Goal: Task Accomplishment & Management: Manage account settings

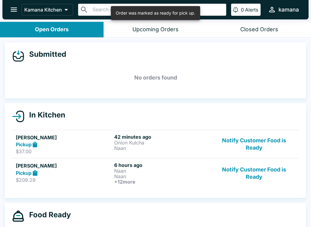
click at [11, 1] on div "Kamana Kitchen ​ ​ 0 Alerts kamana" at bounding box center [155, 9] width 306 height 19
click at [15, 9] on icon "open drawer" at bounding box center [14, 9] width 8 height 8
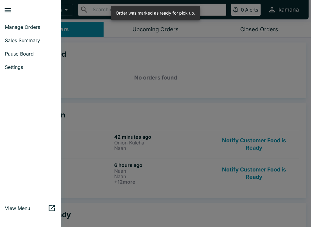
click at [29, 42] on span "Sales Summary" at bounding box center [30, 40] width 51 height 6
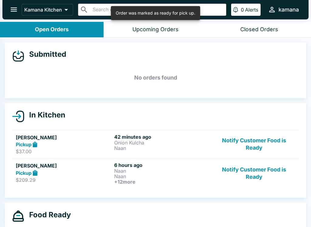
select select "03:00"
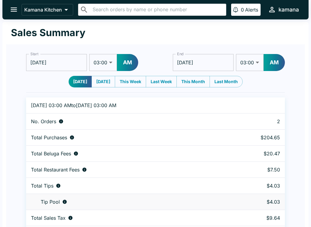
click at [13, 11] on icon "open drawer" at bounding box center [14, 9] width 8 height 8
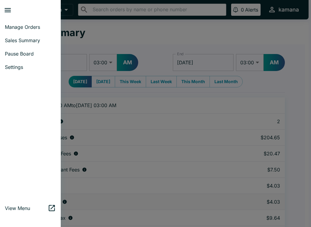
click at [31, 24] on link "Manage Orders" at bounding box center [30, 26] width 61 height 13
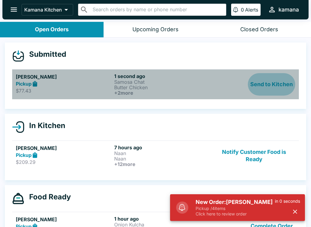
click at [288, 79] on button "Send to Kitchen" at bounding box center [271, 84] width 47 height 22
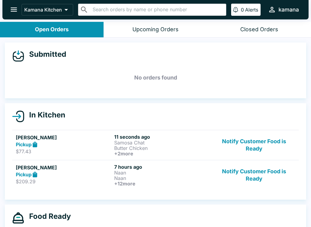
click at [250, 148] on button "Notify Customer Food is Ready" at bounding box center [254, 145] width 82 height 22
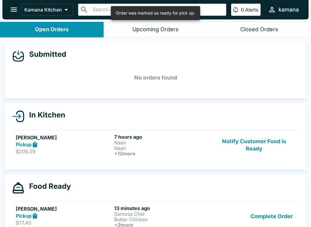
click at [248, 134] on button "Notify Customer Food is Ready" at bounding box center [254, 145] width 82 height 22
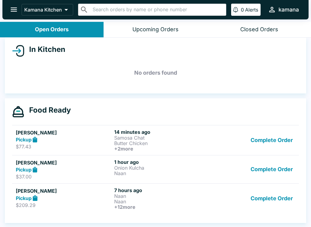
scroll to position [66, 0]
click at [15, 9] on icon "open drawer" at bounding box center [14, 10] width 6 height 4
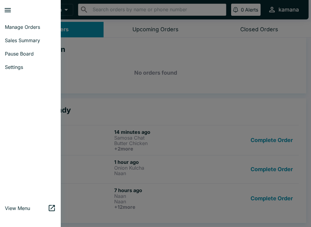
click at [32, 40] on span "Sales Summary" at bounding box center [30, 40] width 51 height 6
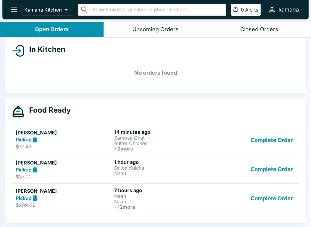
select select "03:00"
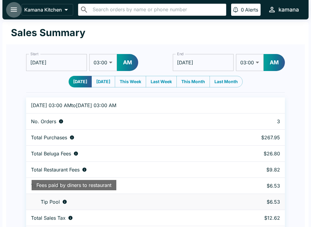
click at [15, 5] on icon "open drawer" at bounding box center [14, 9] width 8 height 8
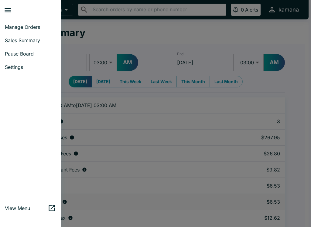
click at [21, 22] on link "Manage Orders" at bounding box center [30, 26] width 61 height 13
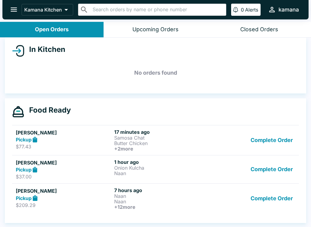
scroll to position [66, 0]
click at [13, 7] on icon "open drawer" at bounding box center [14, 9] width 8 height 8
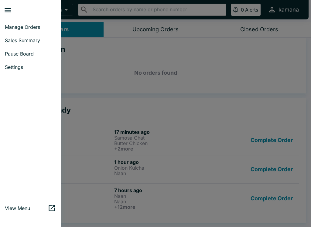
click at [38, 39] on span "Sales Summary" at bounding box center [30, 40] width 51 height 6
select select "03:00"
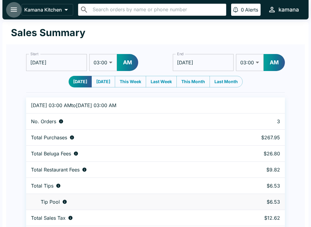
click at [13, 3] on button "open drawer" at bounding box center [13, 9] width 15 height 15
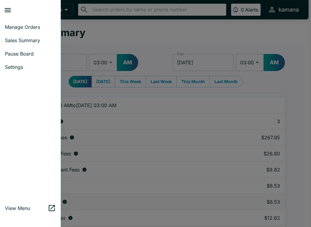
click at [23, 25] on span "Manage Orders" at bounding box center [30, 27] width 51 height 6
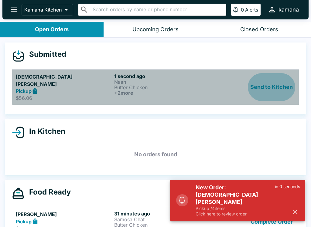
click at [286, 78] on button "Send to Kitchen" at bounding box center [271, 87] width 47 height 28
